Goal: Navigation & Orientation: Find specific page/section

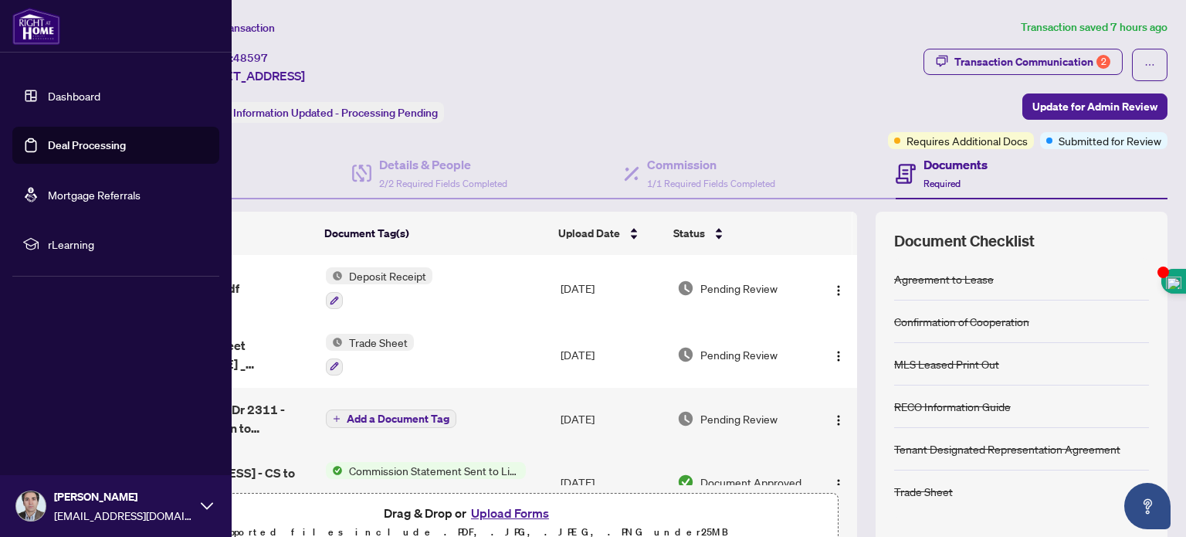
scroll to position [38, 0]
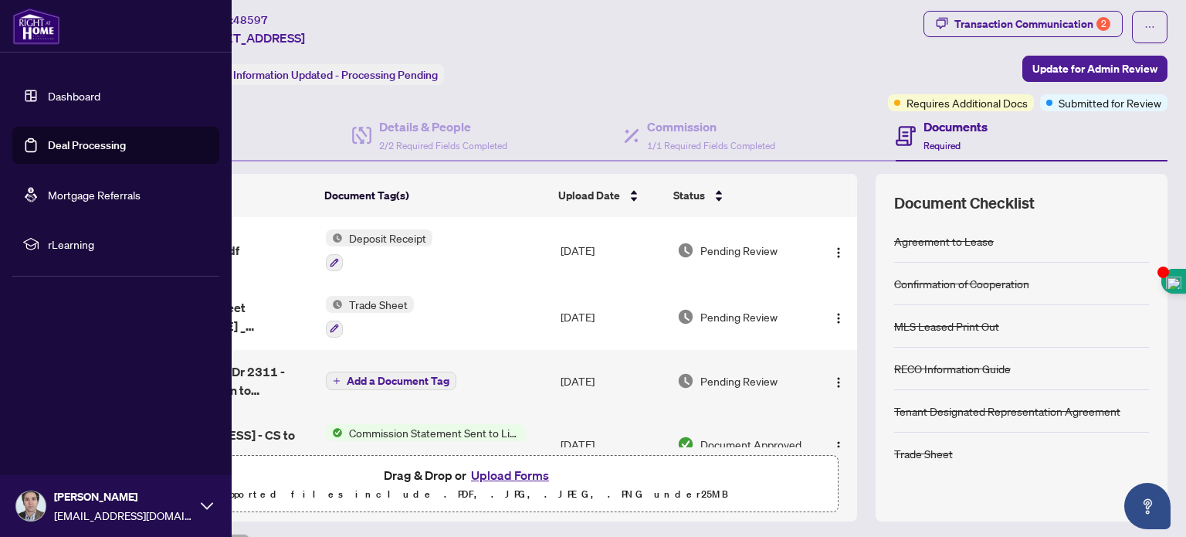
click at [67, 92] on link "Dashboard" at bounding box center [74, 96] width 53 height 14
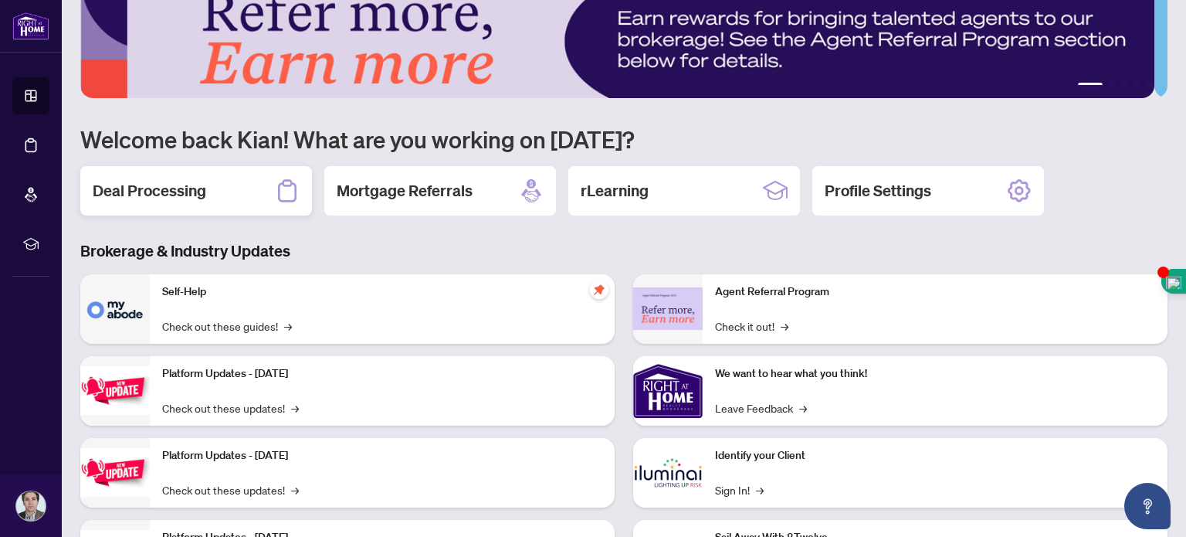
click at [181, 208] on div "Deal Processing" at bounding box center [196, 190] width 232 height 49
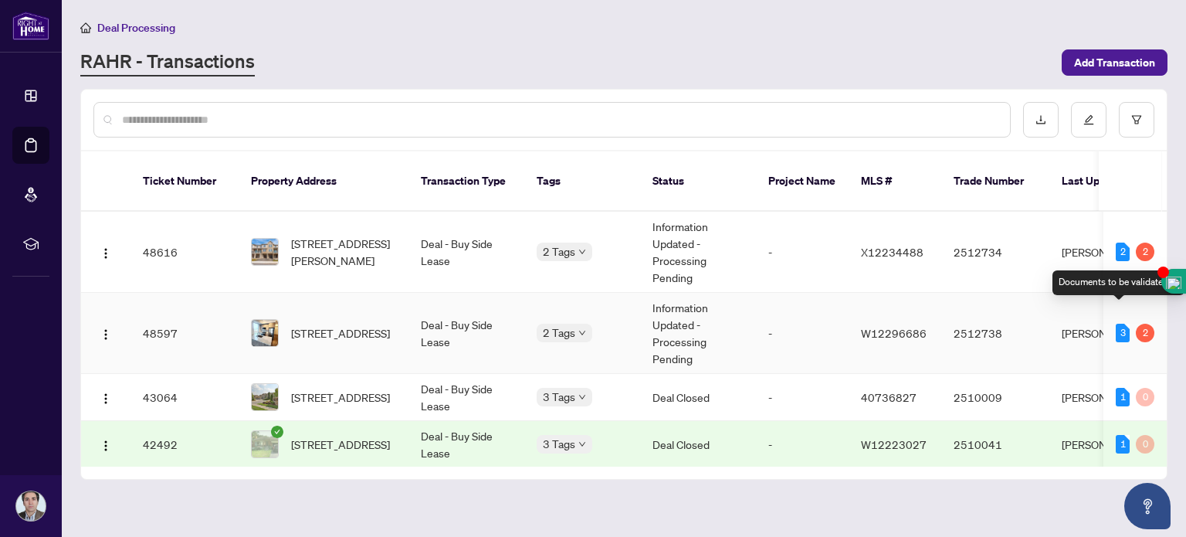
click at [1116, 324] on div "3" at bounding box center [1123, 333] width 14 height 19
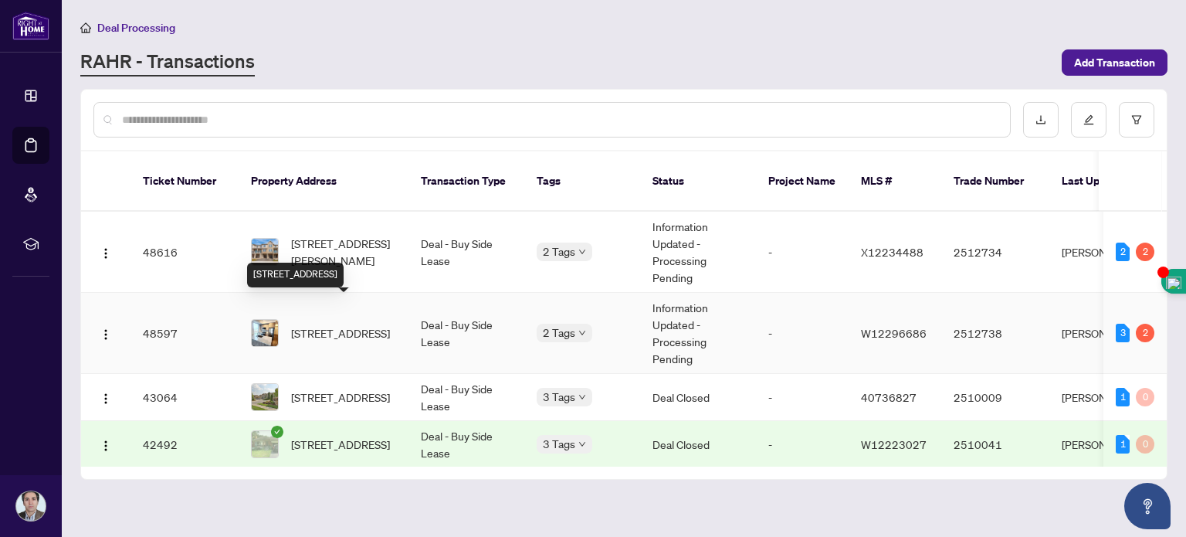
click at [364, 324] on span "[STREET_ADDRESS]" at bounding box center [340, 332] width 99 height 17
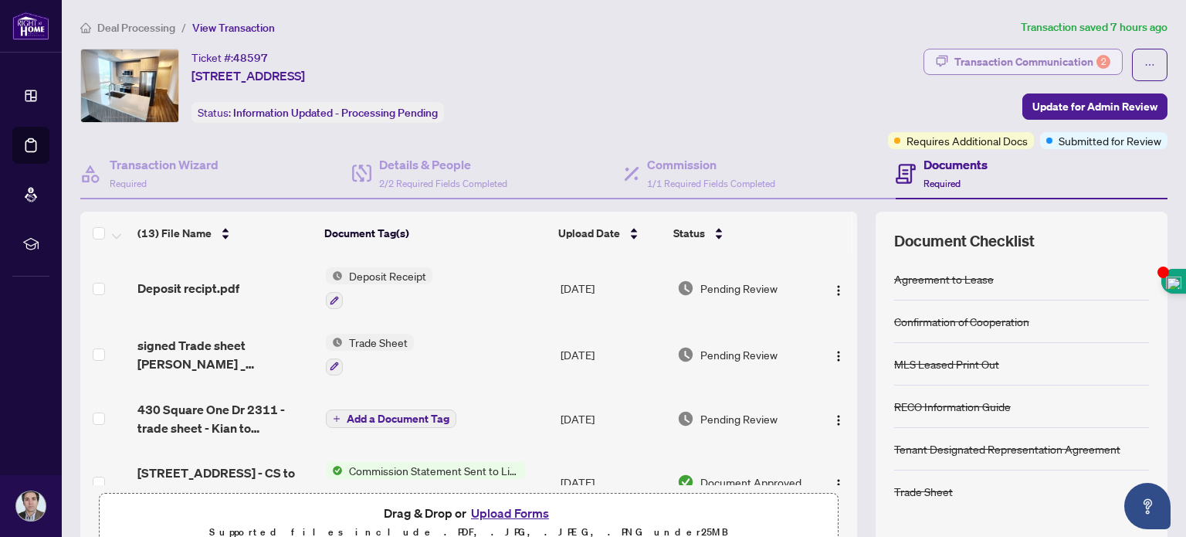
click at [1033, 65] on div "Transaction Communication 2" at bounding box center [1032, 61] width 156 height 25
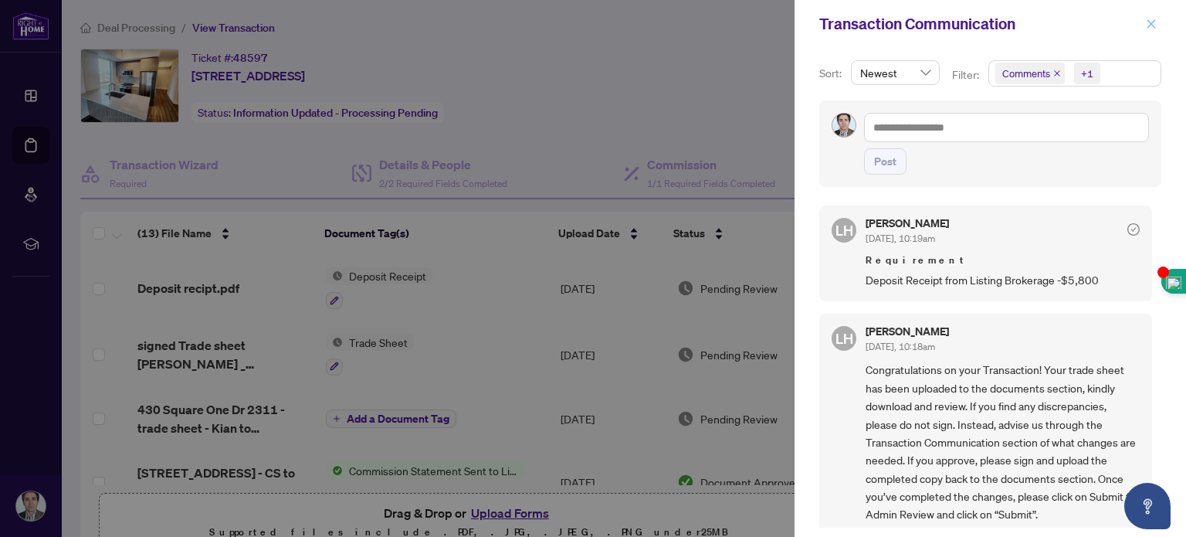
click at [1156, 21] on icon "close" at bounding box center [1151, 24] width 11 height 11
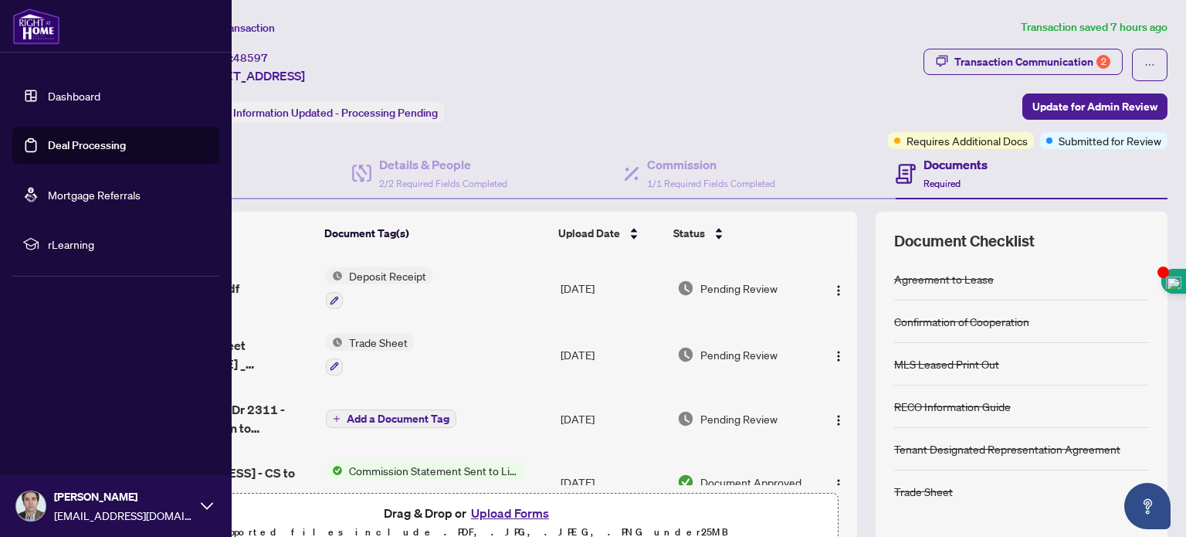
click at [85, 95] on link "Dashboard" at bounding box center [74, 96] width 53 height 14
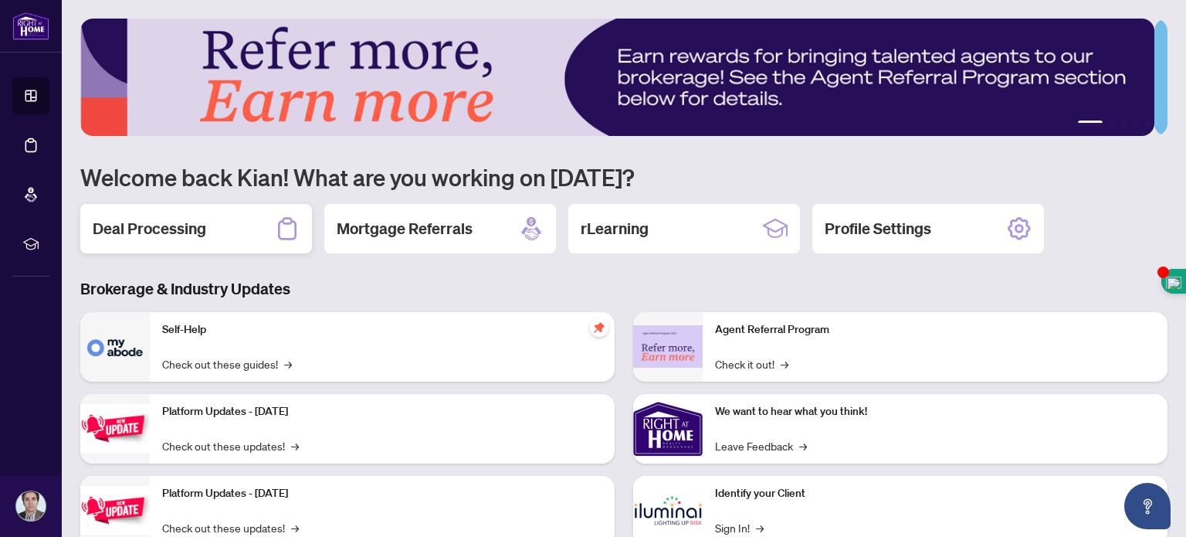
click at [178, 237] on div "Deal Processing" at bounding box center [196, 228] width 232 height 49
